Goal: Check status: Check status

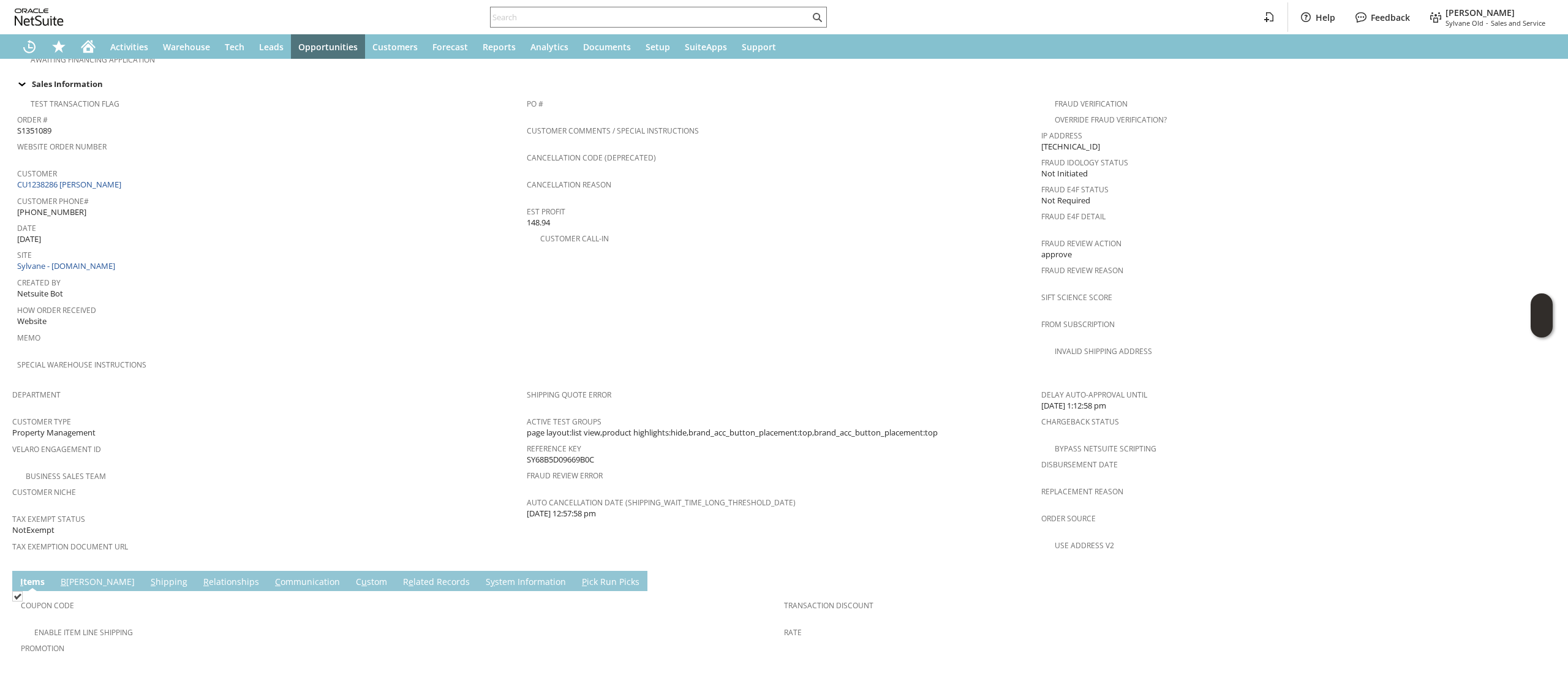
scroll to position [366, 0]
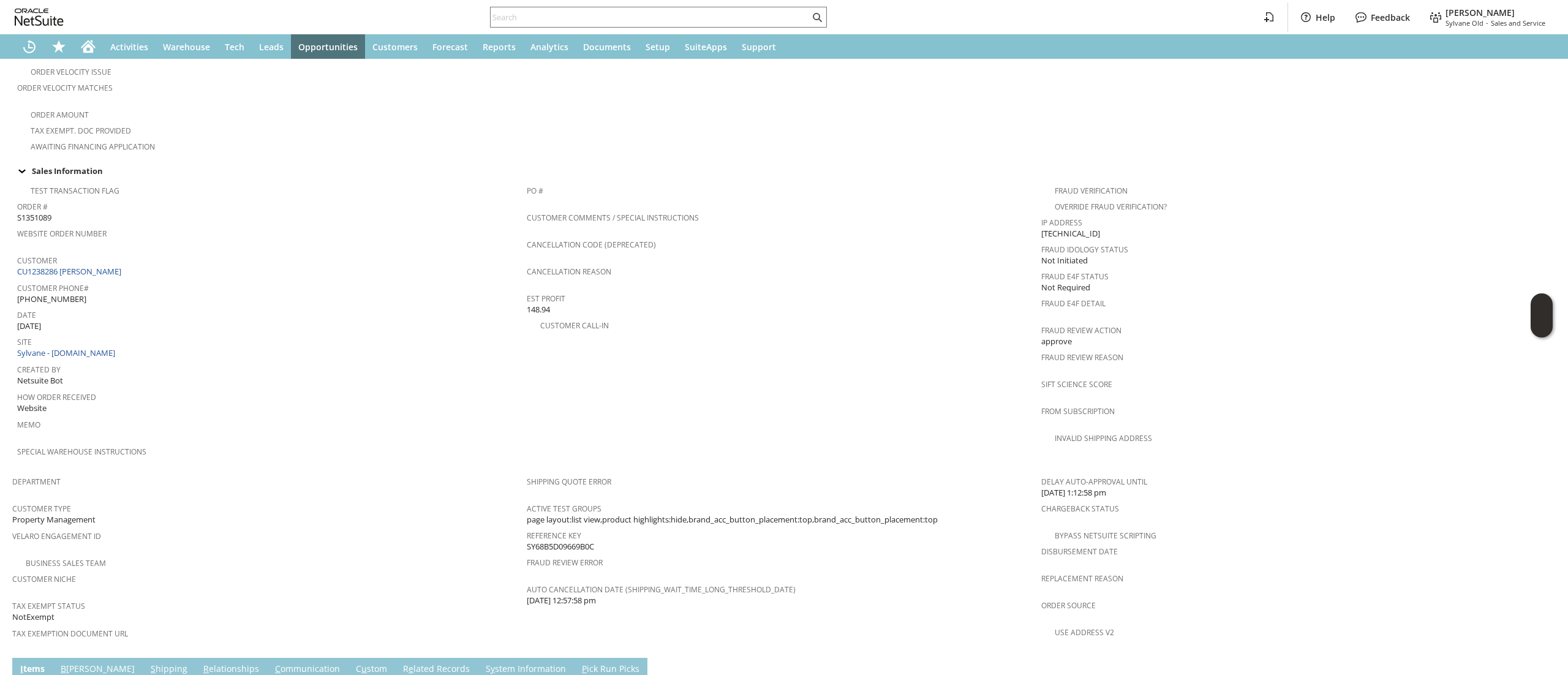
click at [98, 266] on link "CU1238286 Bailey Walker" at bounding box center [71, 271] width 107 height 11
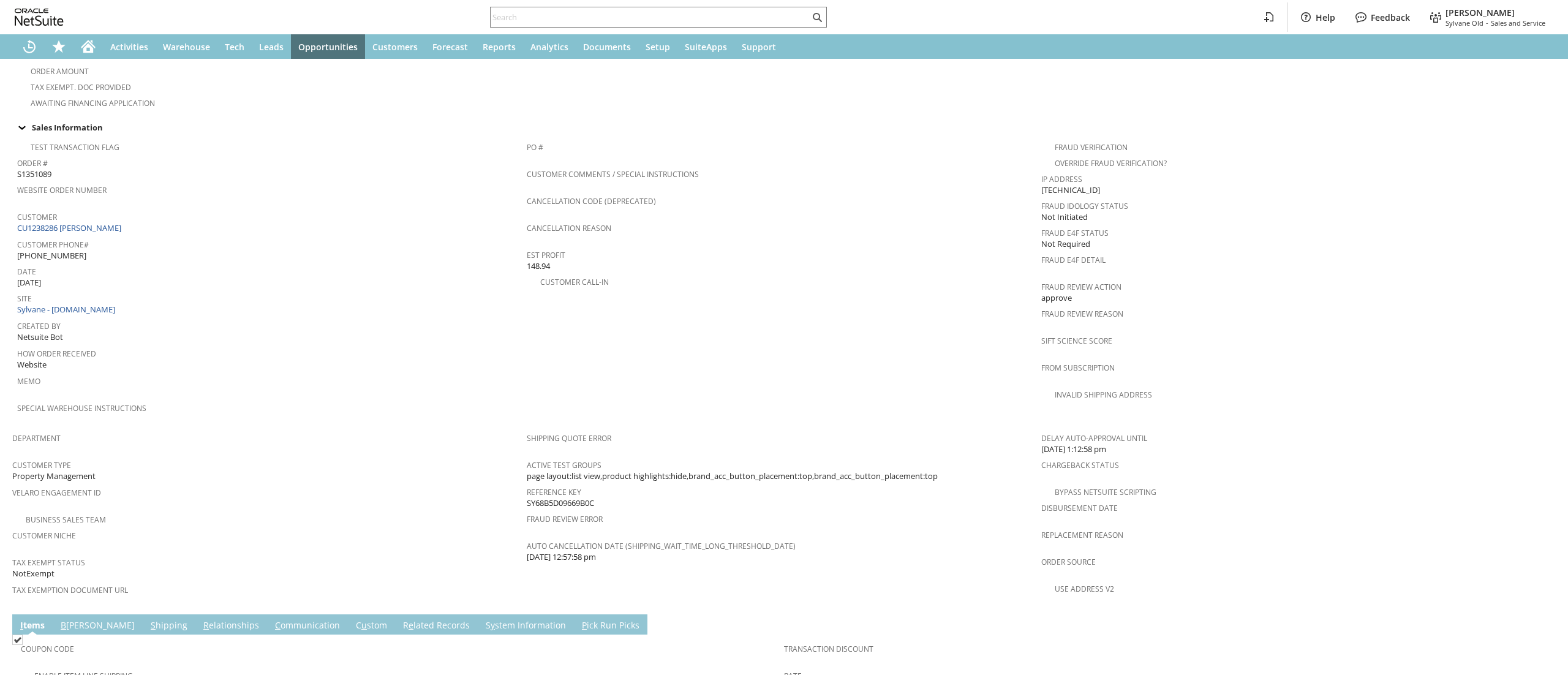
scroll to position [611, 0]
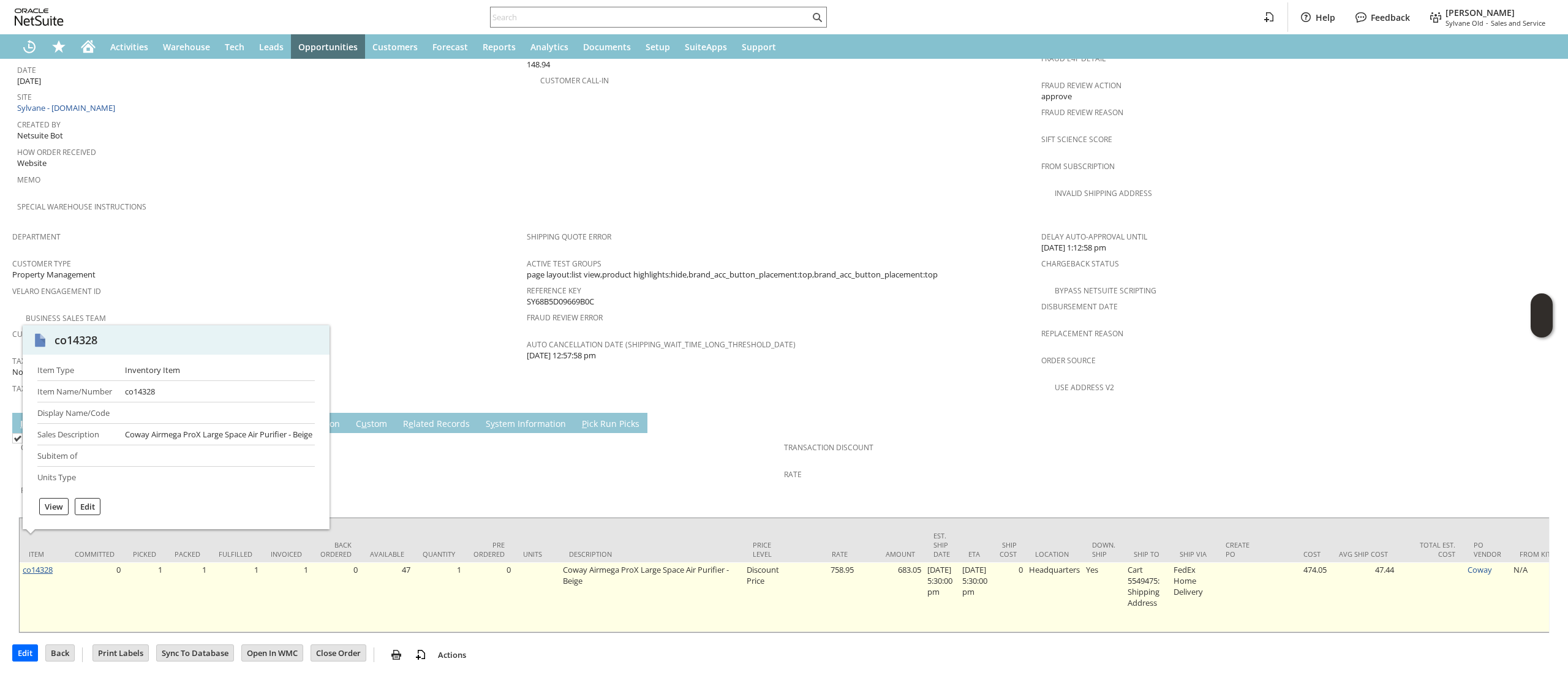
click at [37, 564] on link "co14328" at bounding box center [37, 569] width 30 height 11
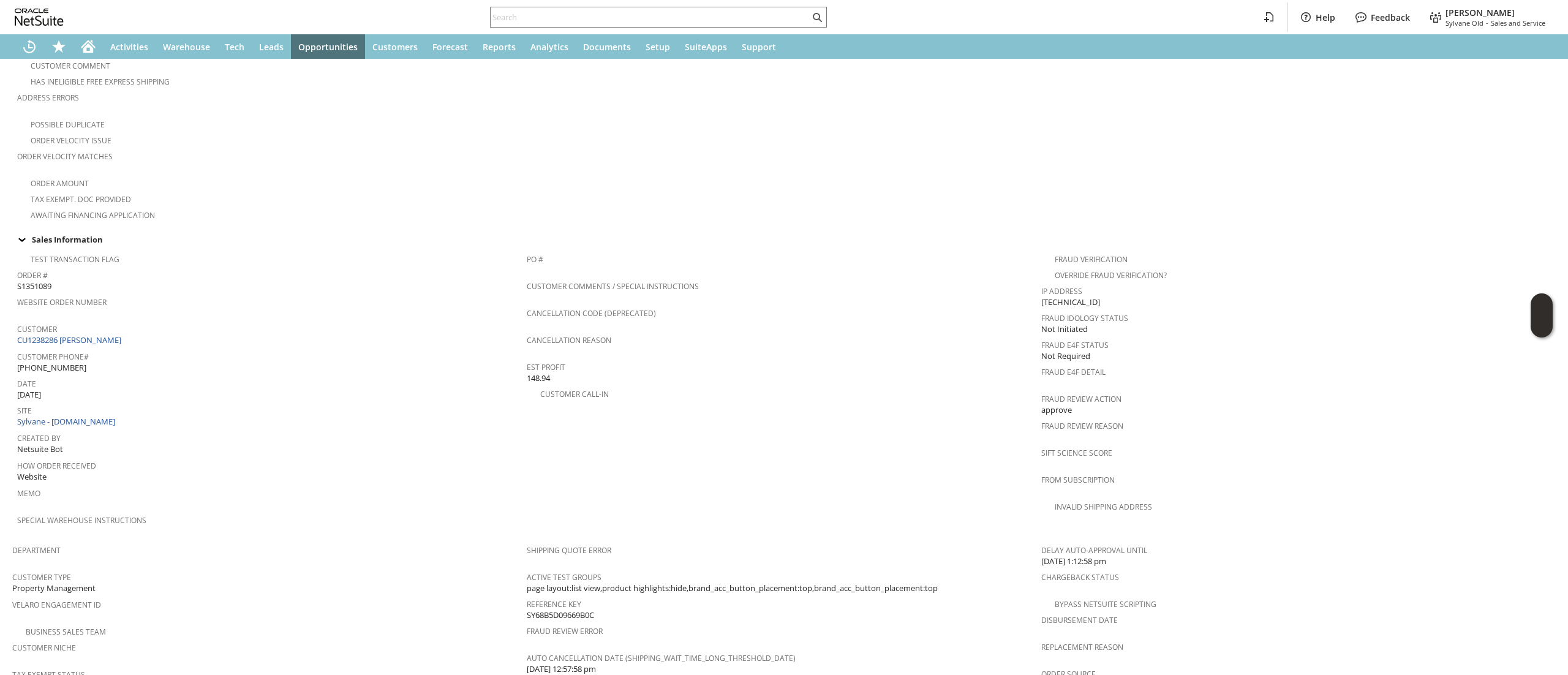
scroll to position [245, 0]
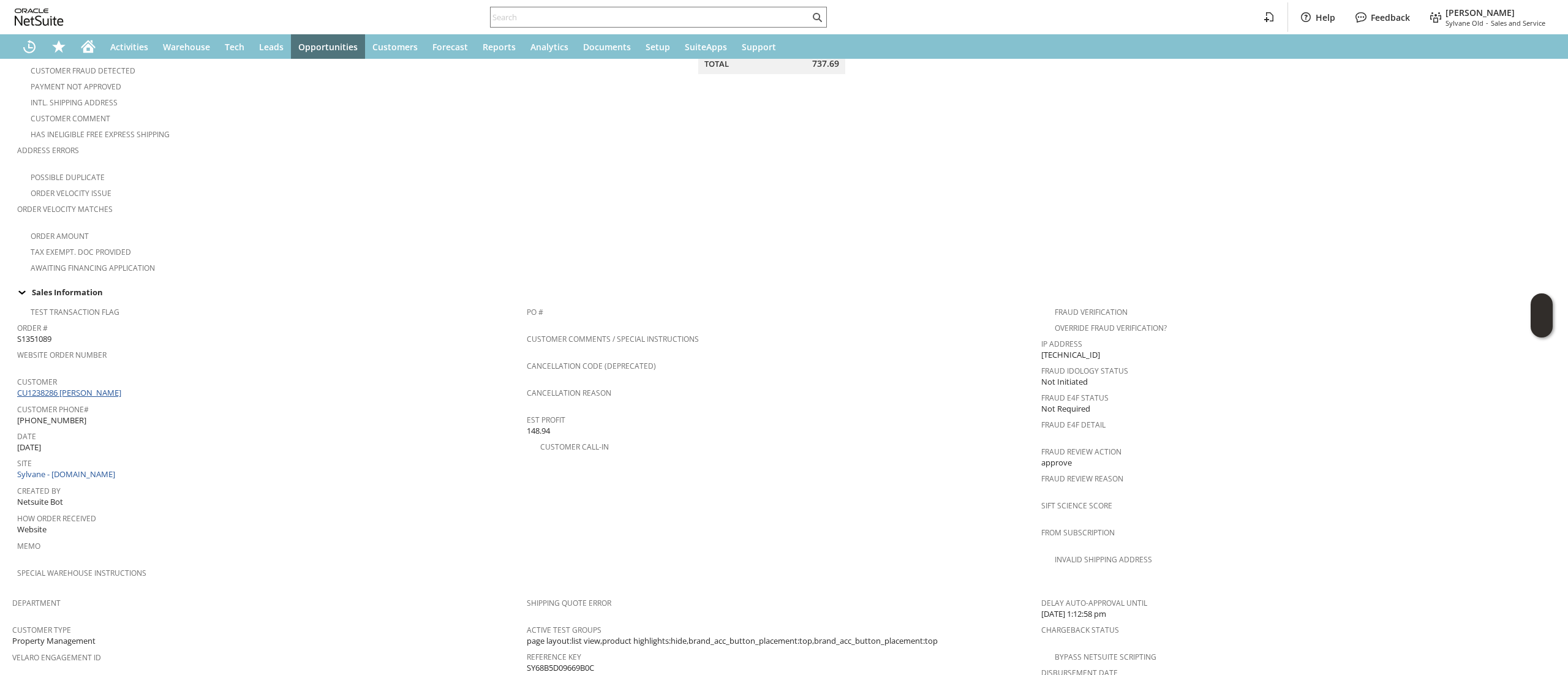
click at [86, 387] on link "CU1238286 [PERSON_NAME]" at bounding box center [71, 393] width 107 height 11
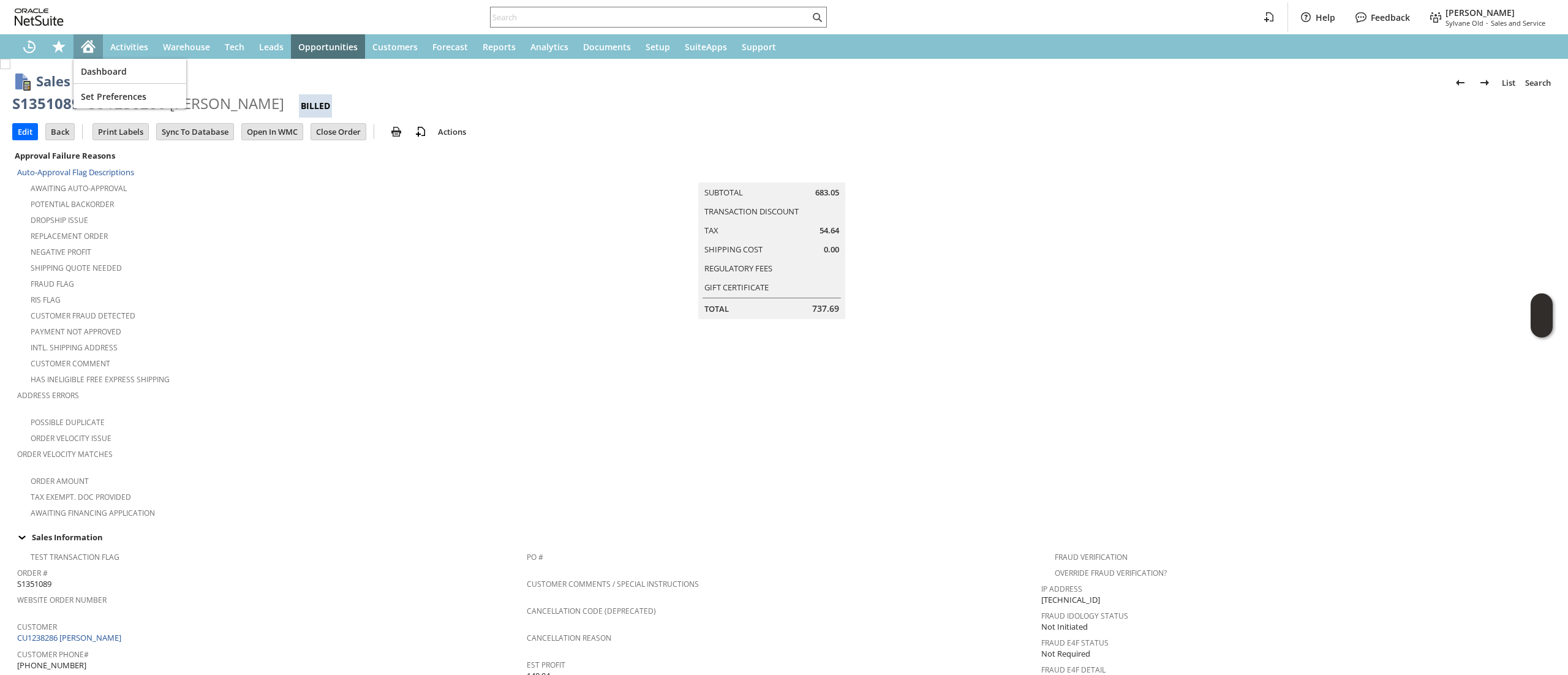
click at [93, 53] on icon "Home" at bounding box center [88, 46] width 15 height 15
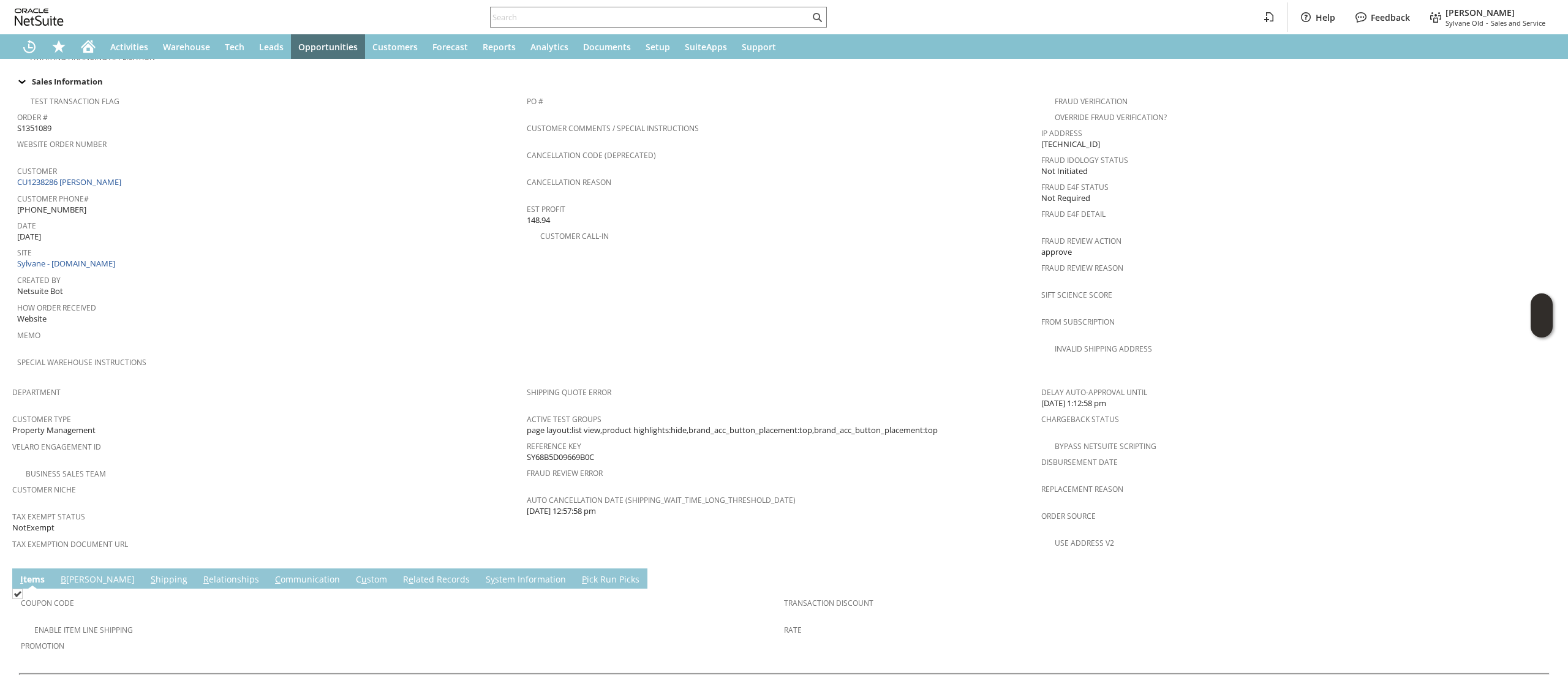
scroll to position [366, 0]
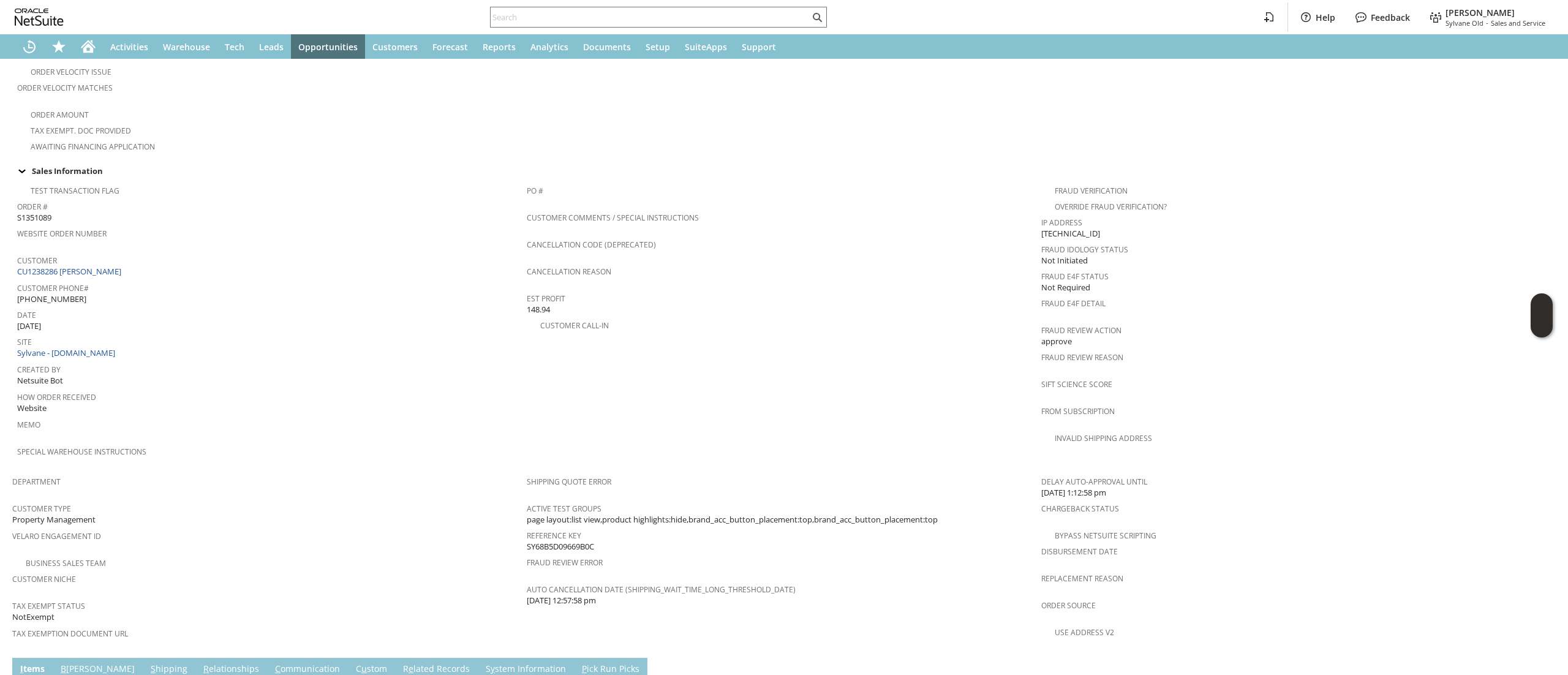
click at [80, 284] on div "Customer Phone# (706) 799-2110" at bounding box center [269, 292] width 503 height 26
copy tbody "(706) 799-2110"
click at [632, 13] on input "text" at bounding box center [650, 17] width 319 height 15
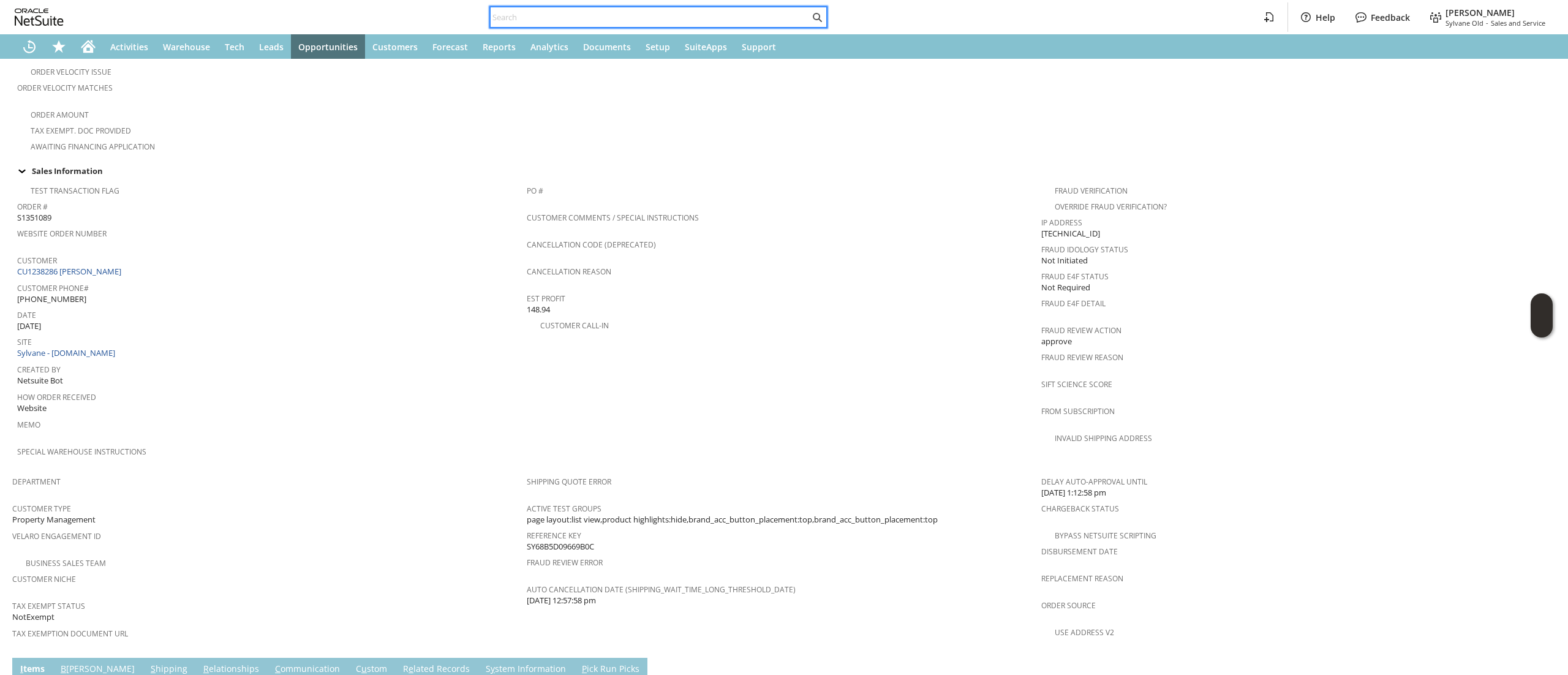
paste input "(706) 799-2110"
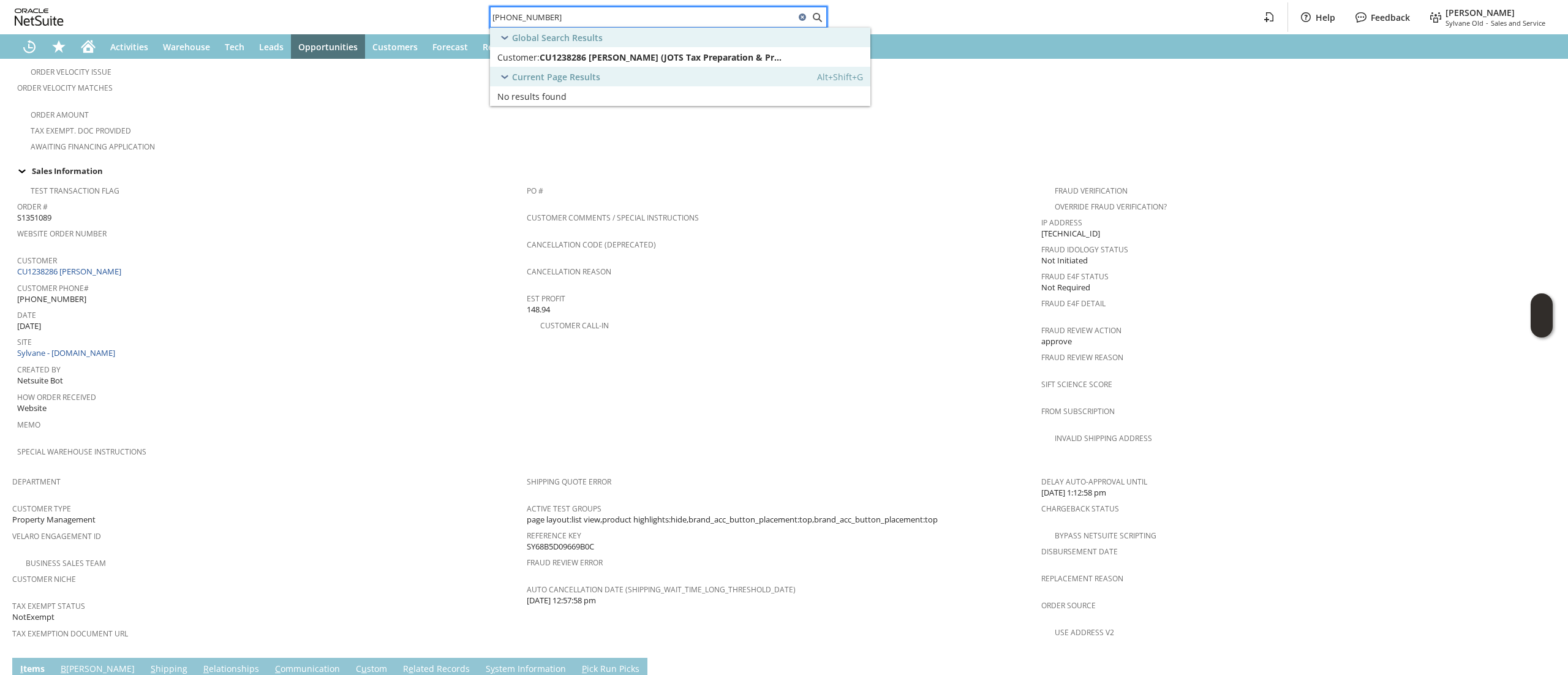
type input "(706) 799-2110"
click at [676, 60] on span "CU1238286 Bailey Walker (JOTS Tax Preparation & Prop..." at bounding box center [661, 57] width 243 height 12
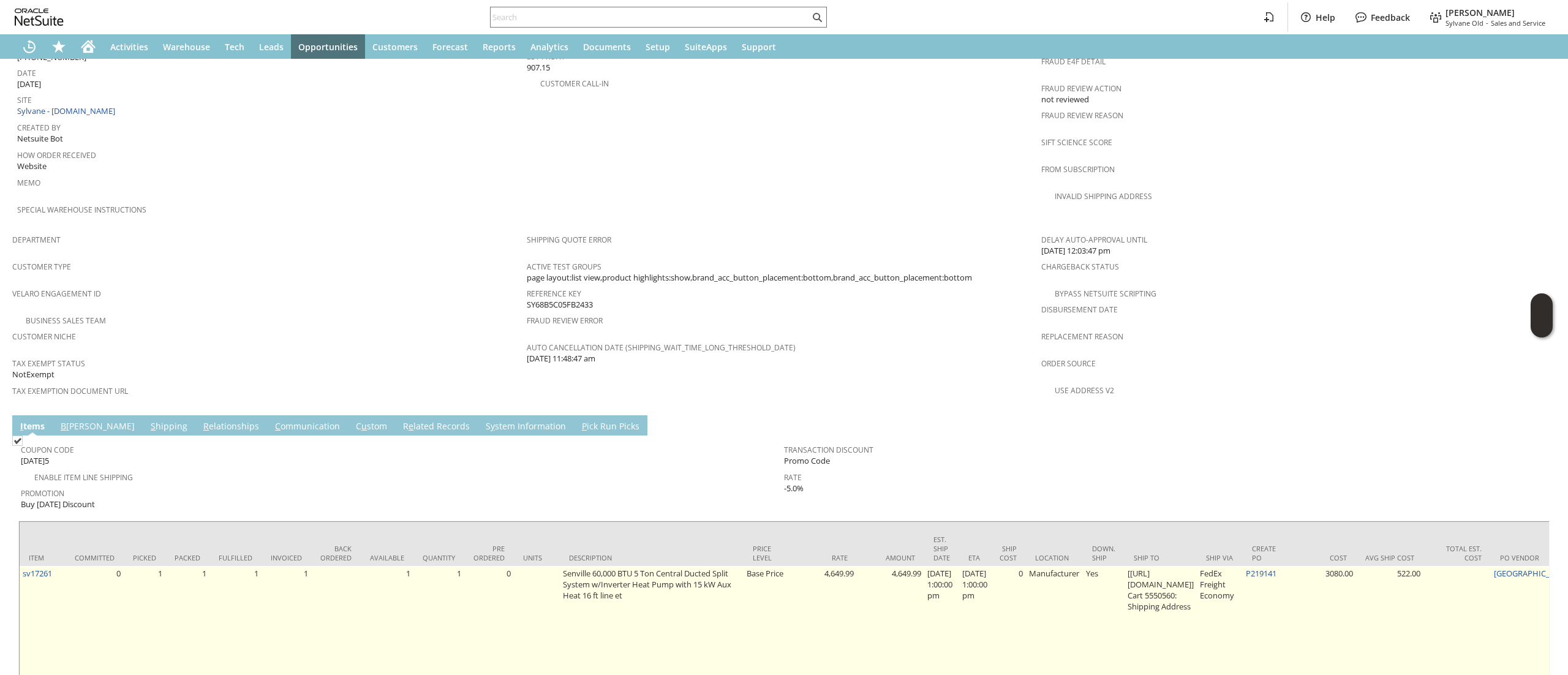
scroll to position [721, 0]
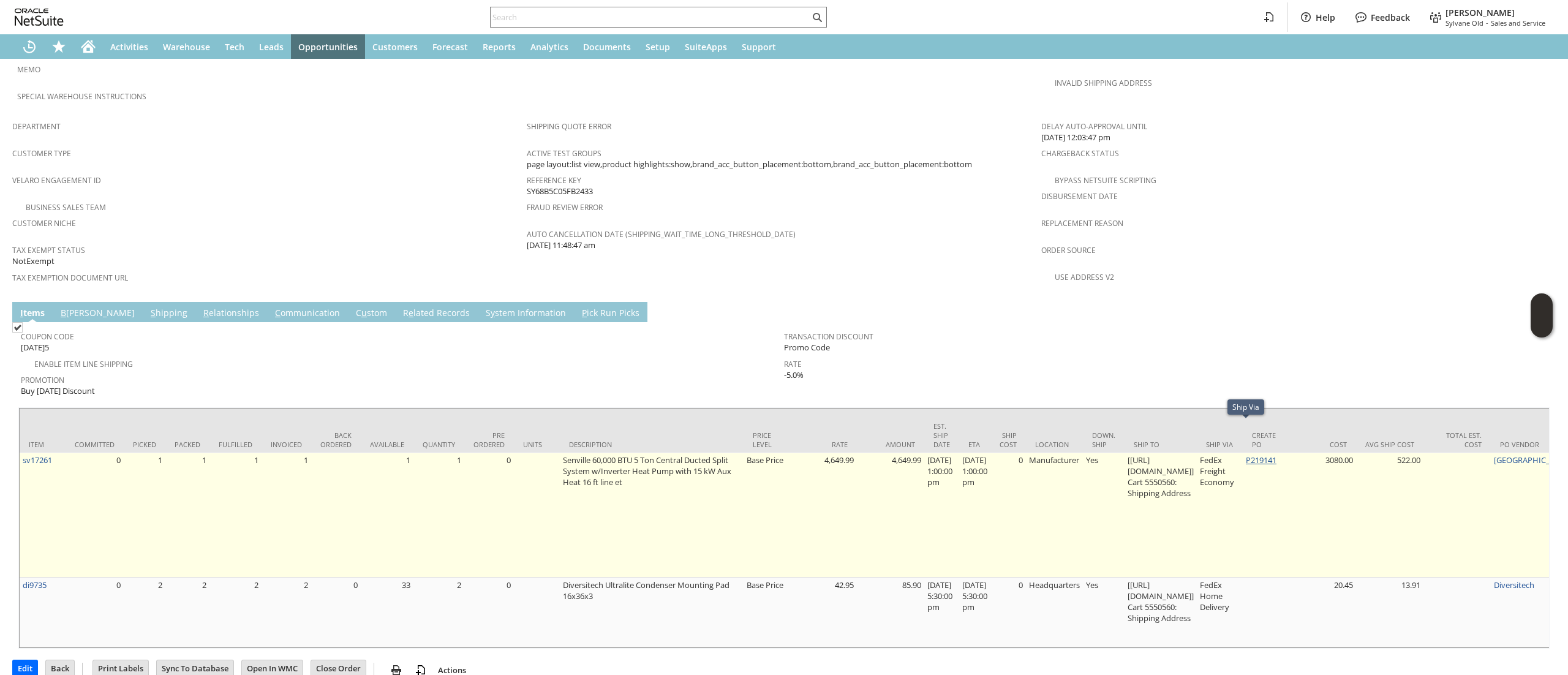
click at [1276, 454] on link "P219141" at bounding box center [1261, 460] width 31 height 11
